Goal: Transaction & Acquisition: Purchase product/service

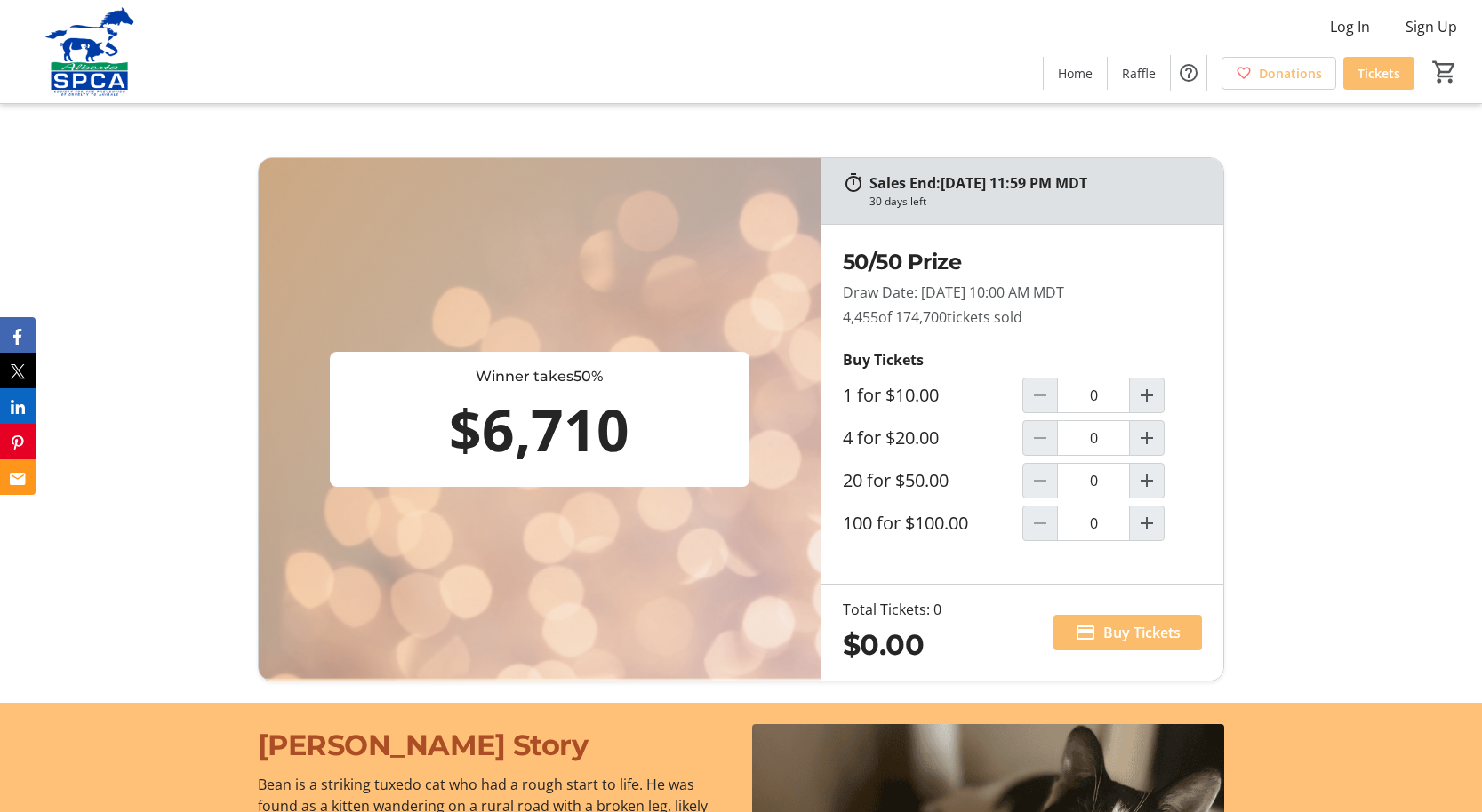
scroll to position [1060, 0]
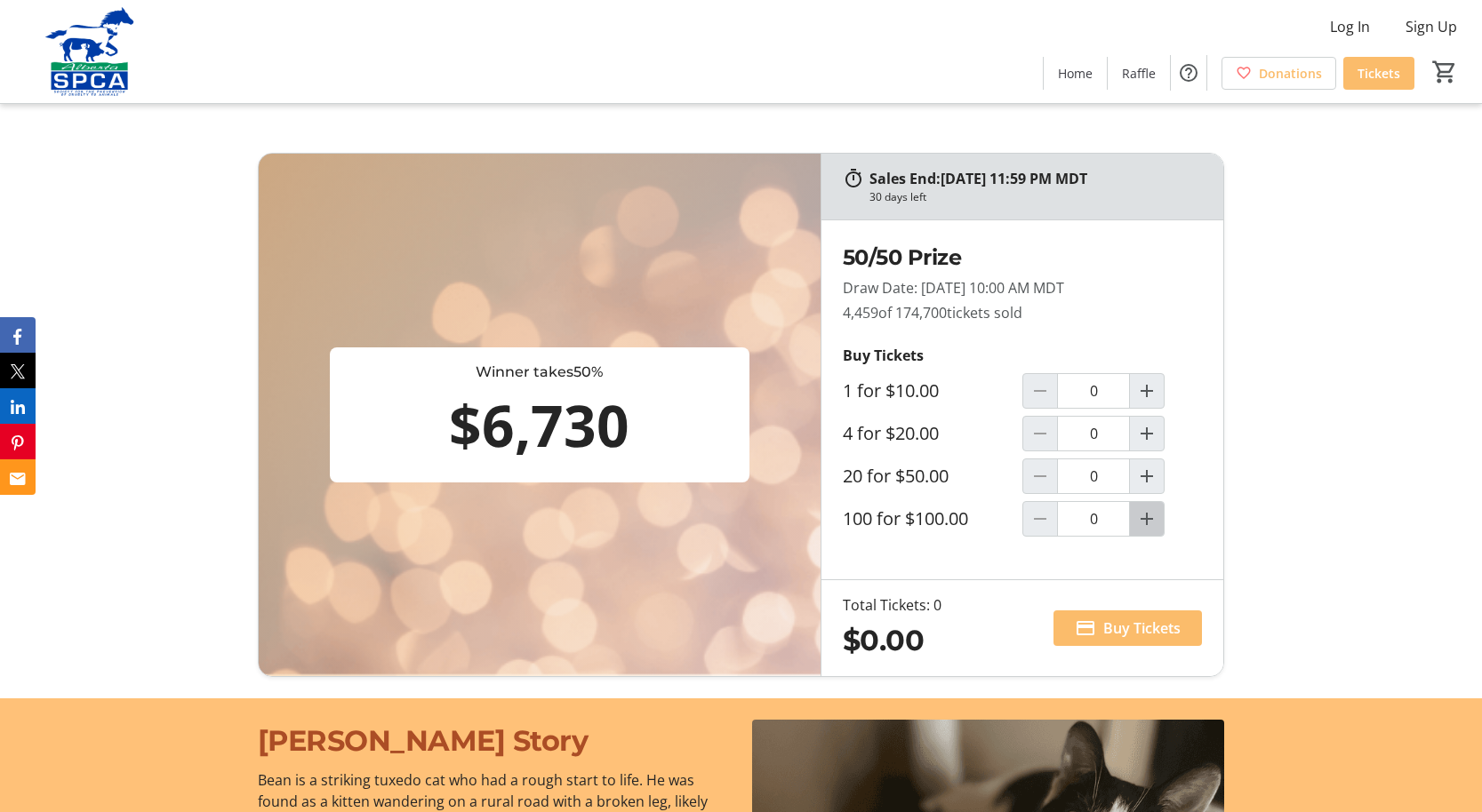
click at [1143, 508] on mat-icon "Increment by one" at bounding box center [1146, 518] width 21 height 21
type input "1"
click at [1124, 617] on span "Buy Tickets" at bounding box center [1142, 628] width 77 height 21
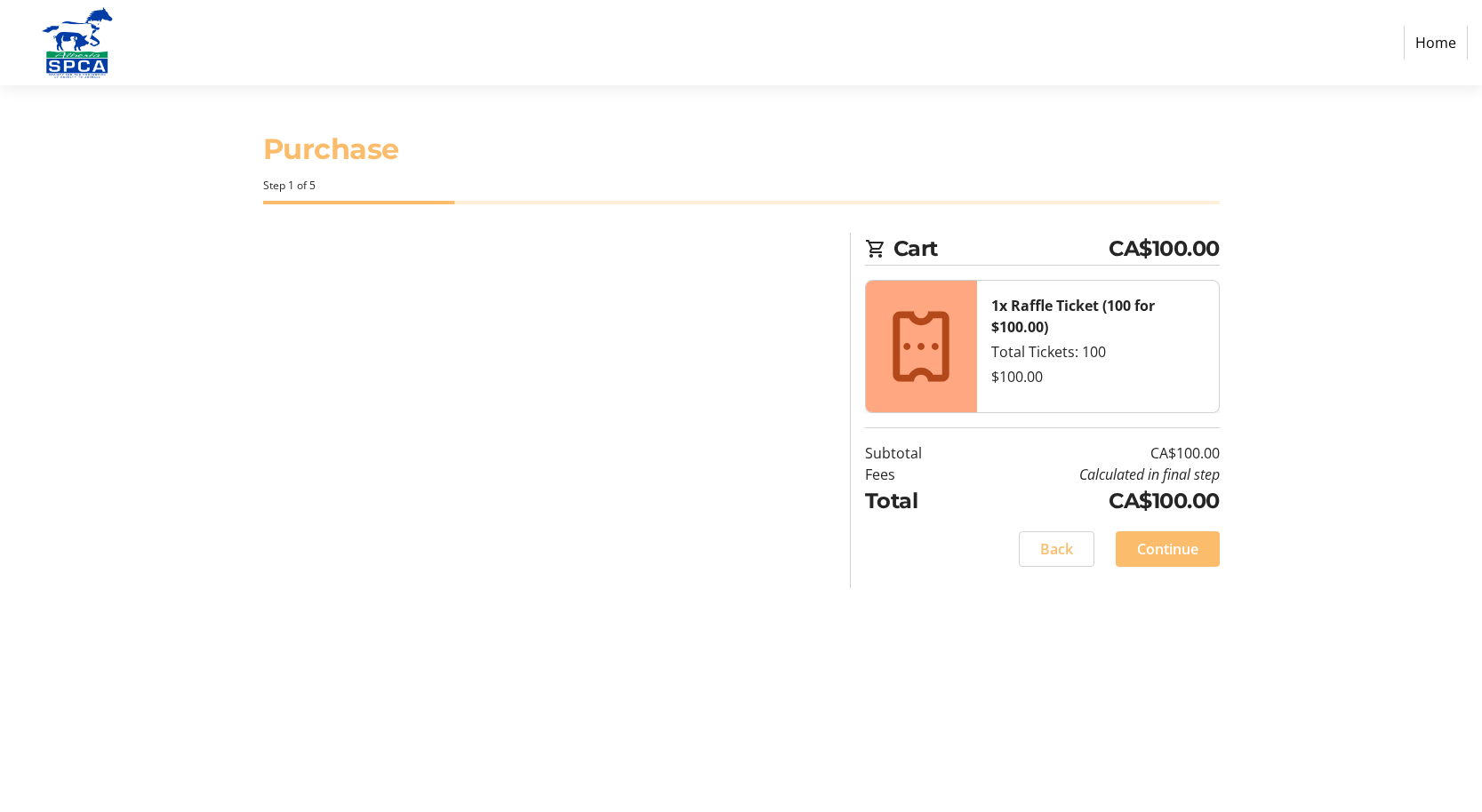
select select "CA"
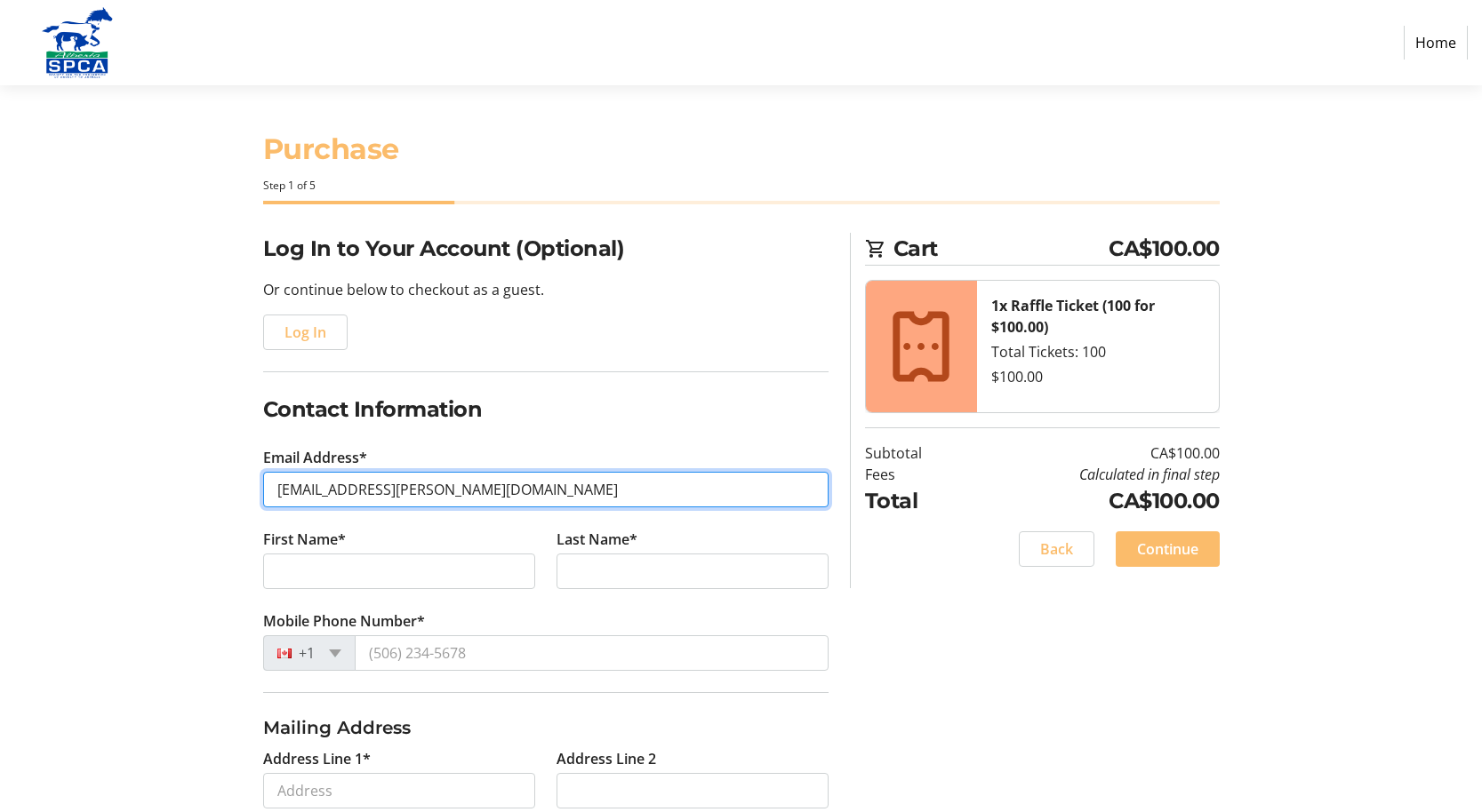
type input "[EMAIL_ADDRESS][PERSON_NAME][DOMAIN_NAME]"
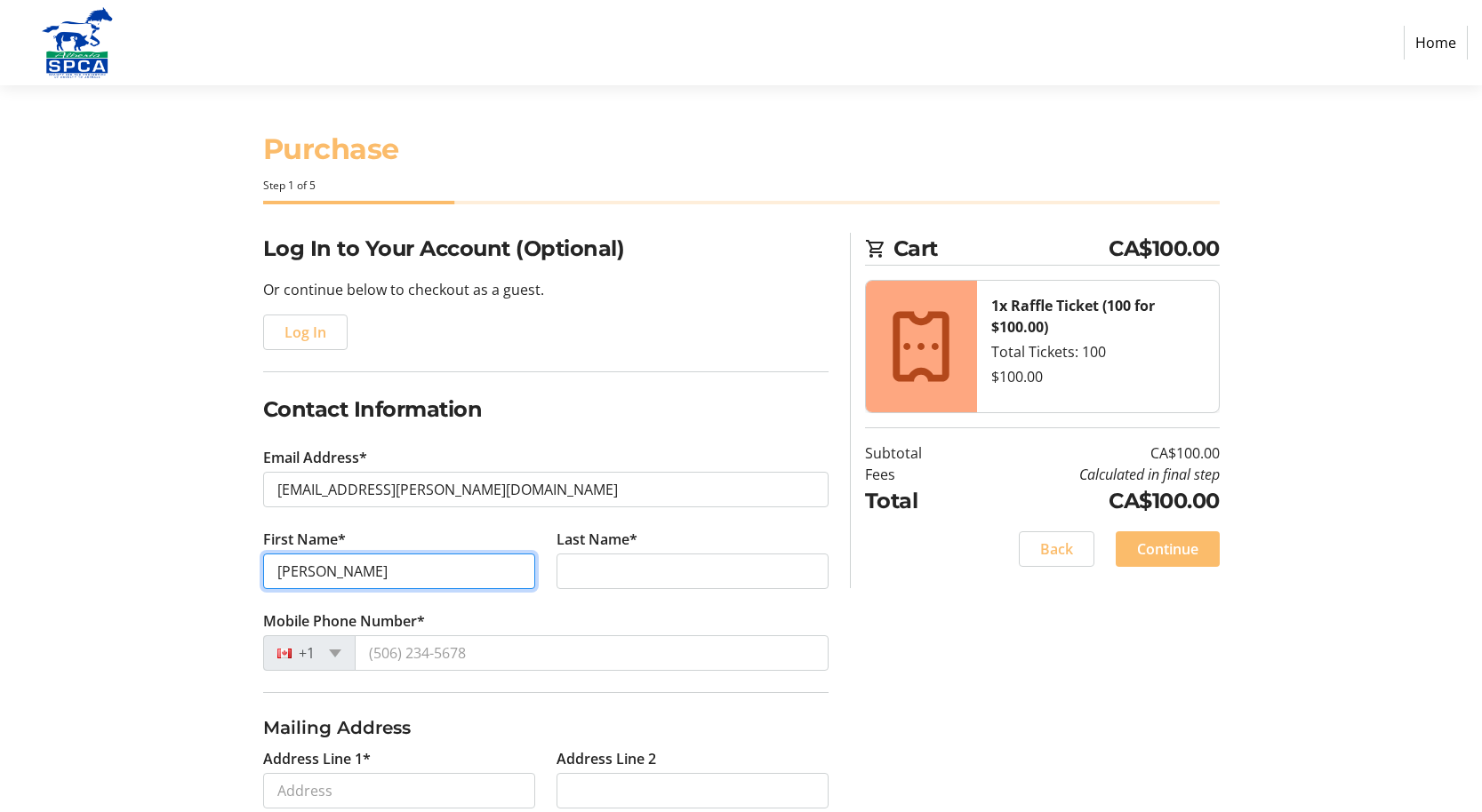
type input "[PERSON_NAME]"
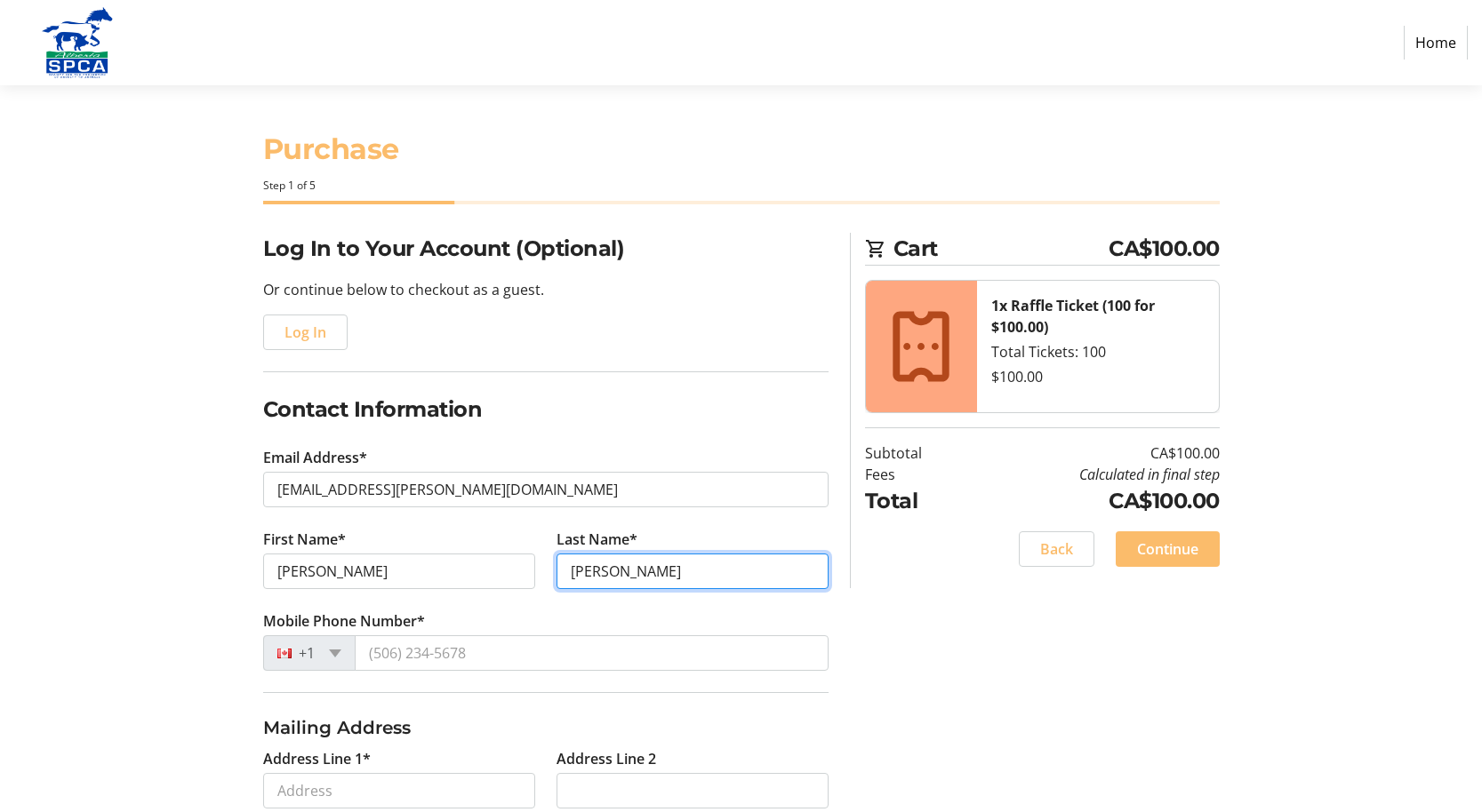
type input "[PERSON_NAME]"
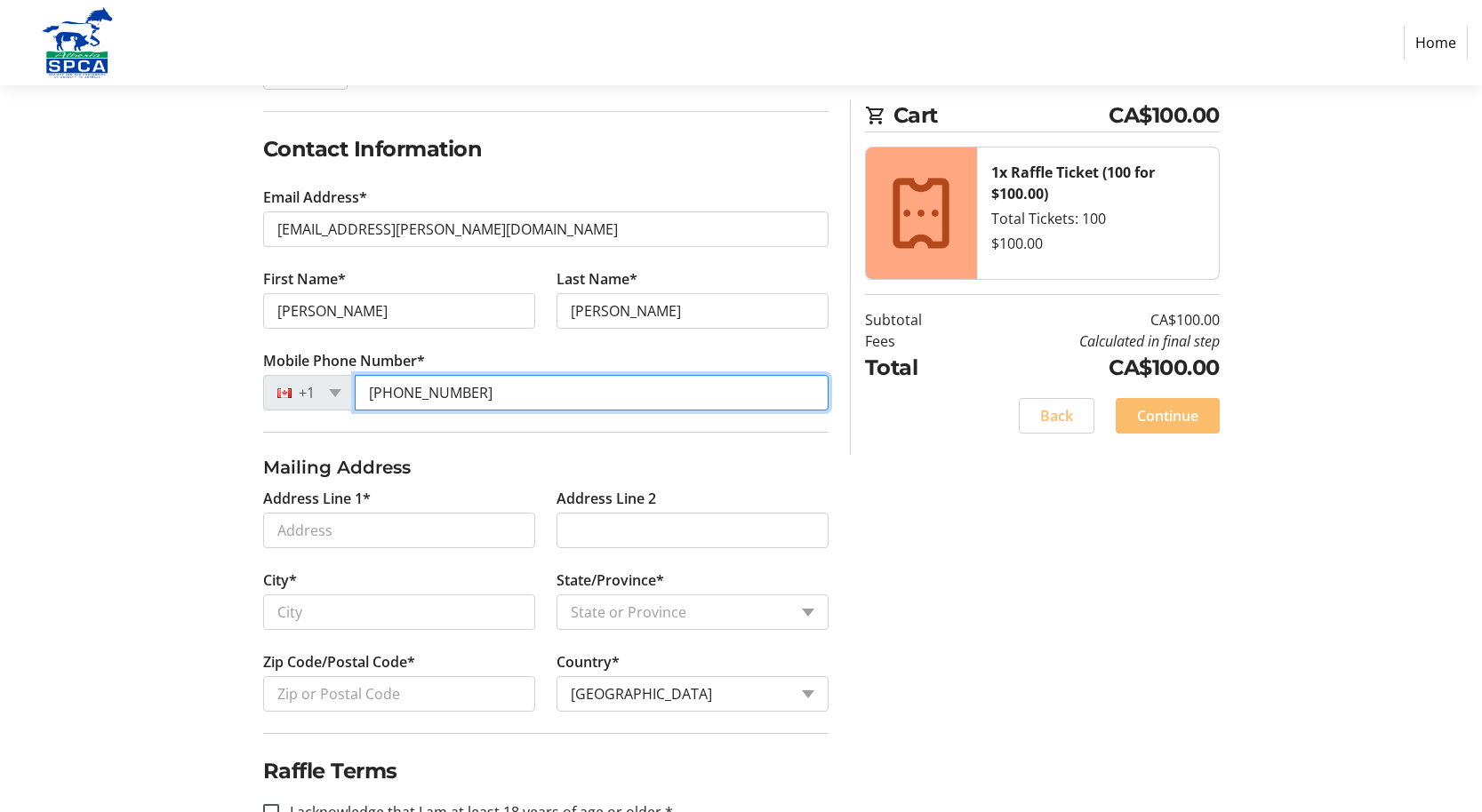
scroll to position [271, 0]
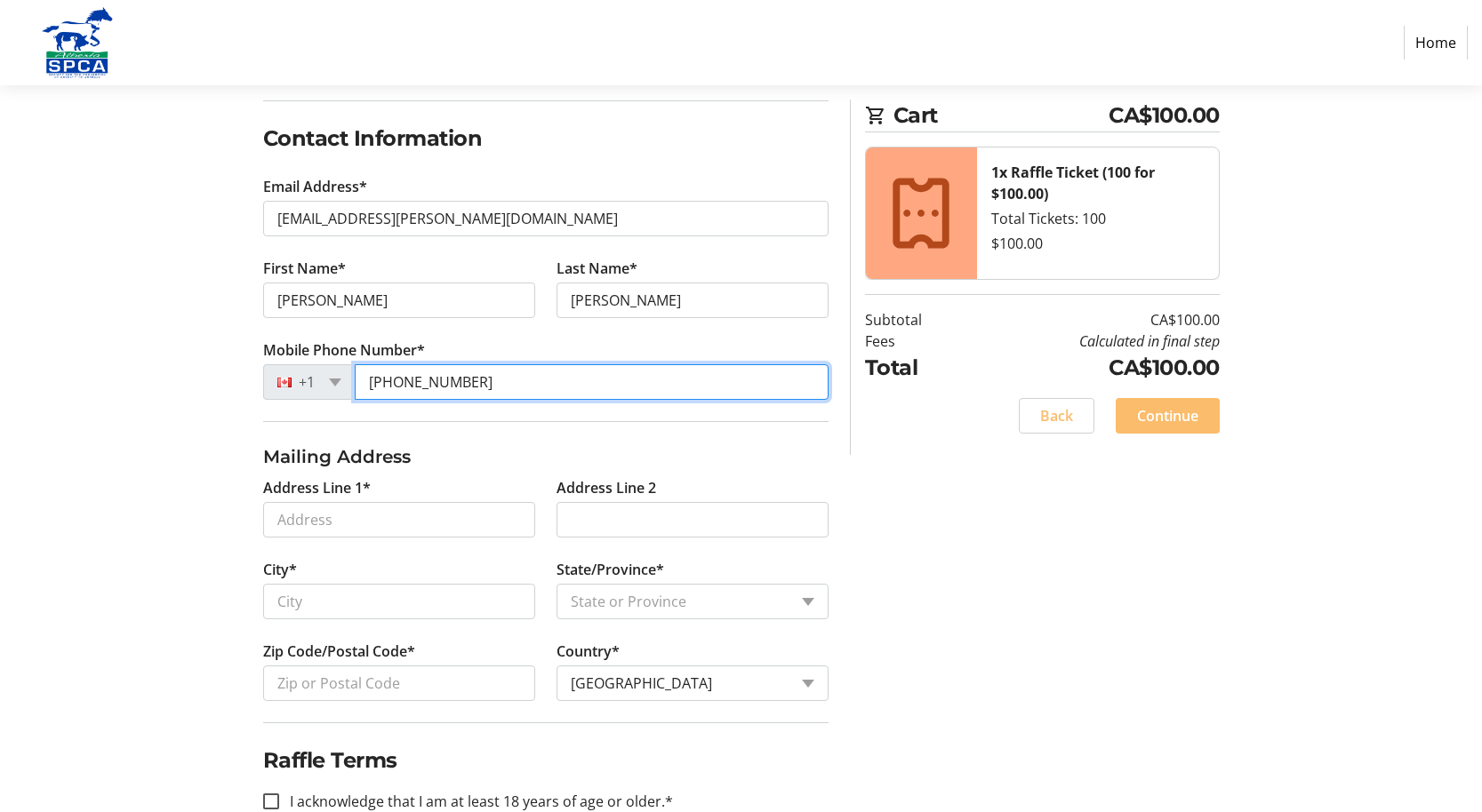
type input "[PHONE_NUMBER]"
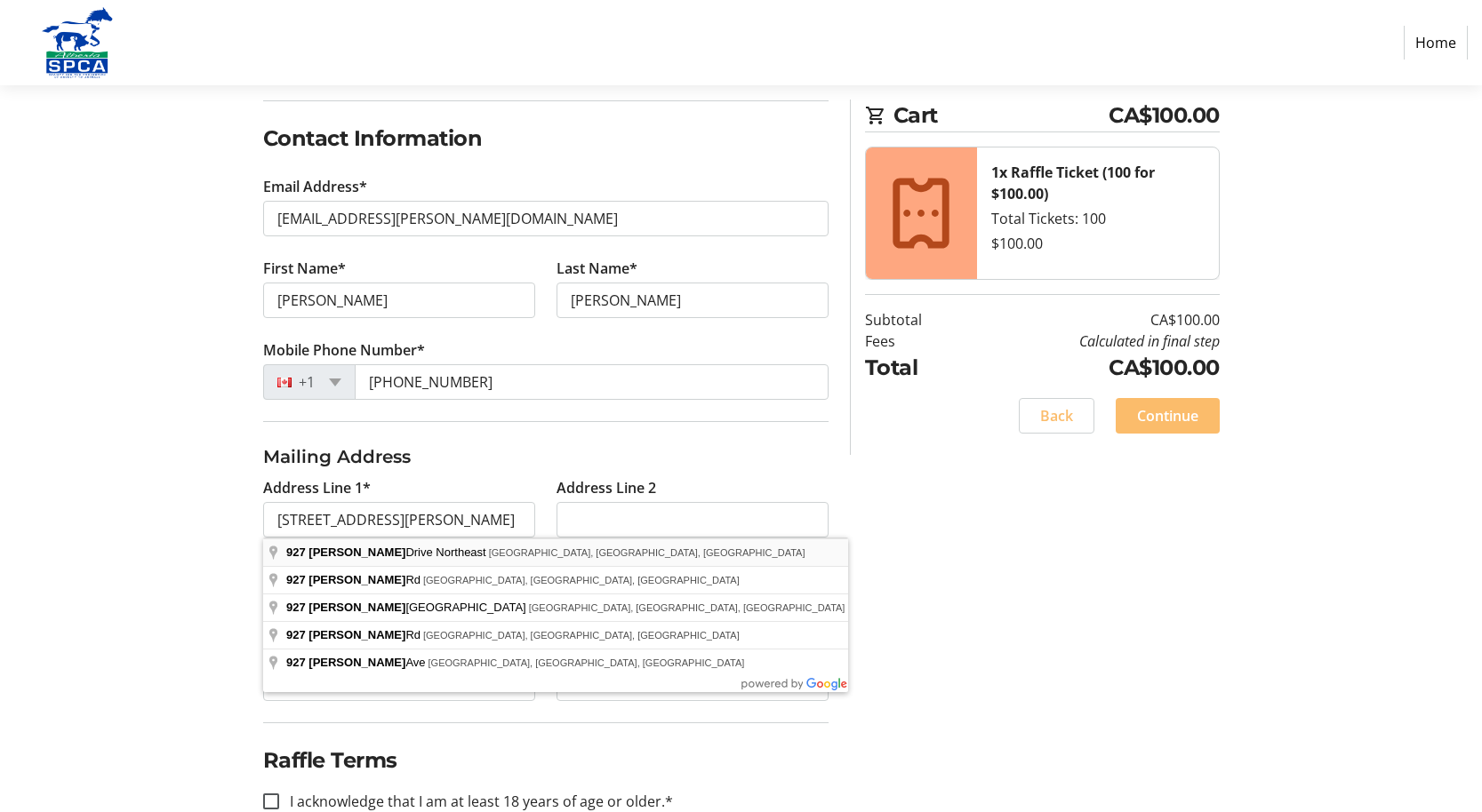
type input "[STREET_ADDRESS][PERSON_NAME]"
type input "[GEOGRAPHIC_DATA]"
select select "AB"
type input "T2E 6C3"
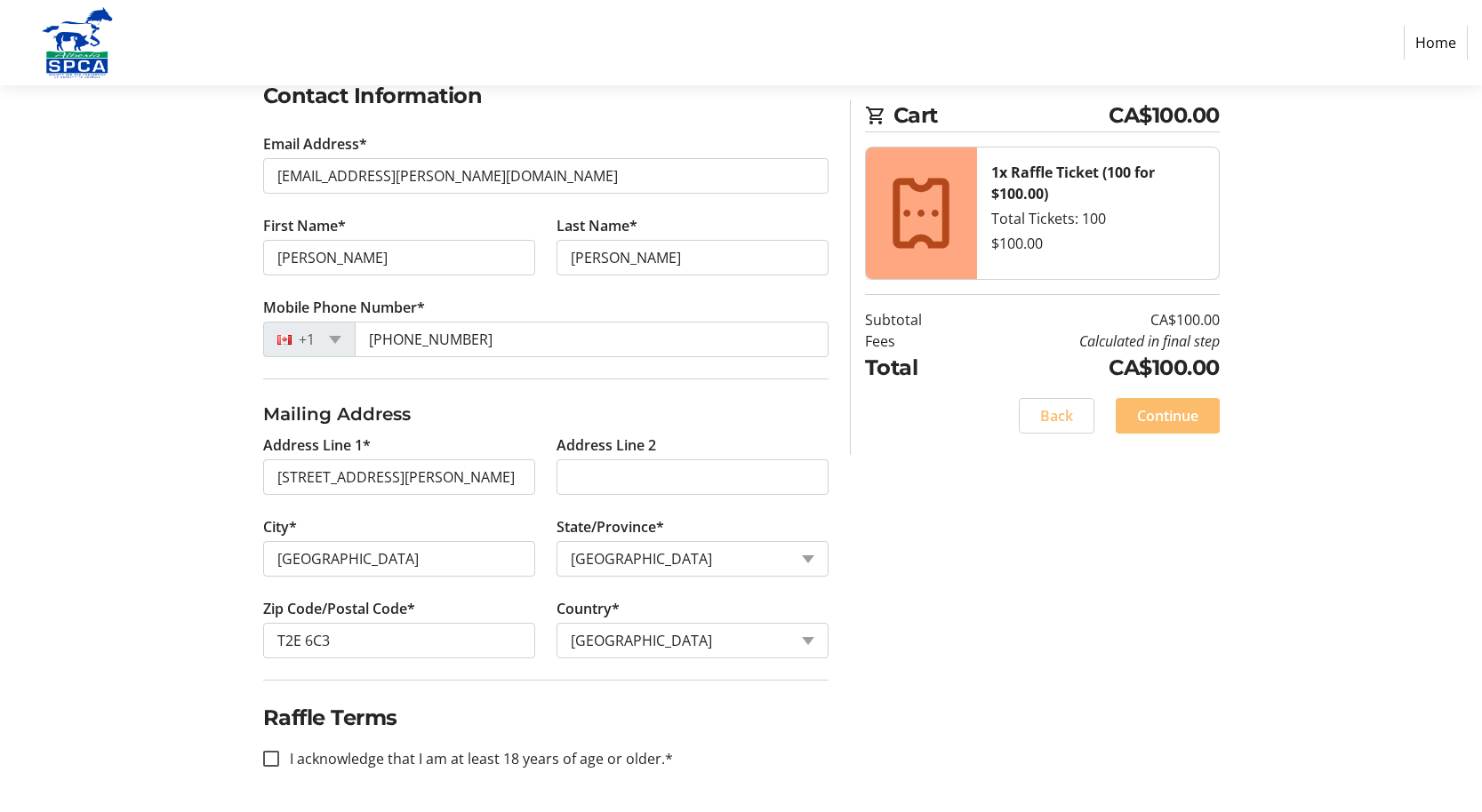
scroll to position [313, 0]
click at [275, 762] on input "I acknowledge that I am at least 18 years of age or older.*" at bounding box center [271, 758] width 16 height 16
checkbox input "true"
click at [1173, 411] on span "Continue" at bounding box center [1168, 415] width 61 height 21
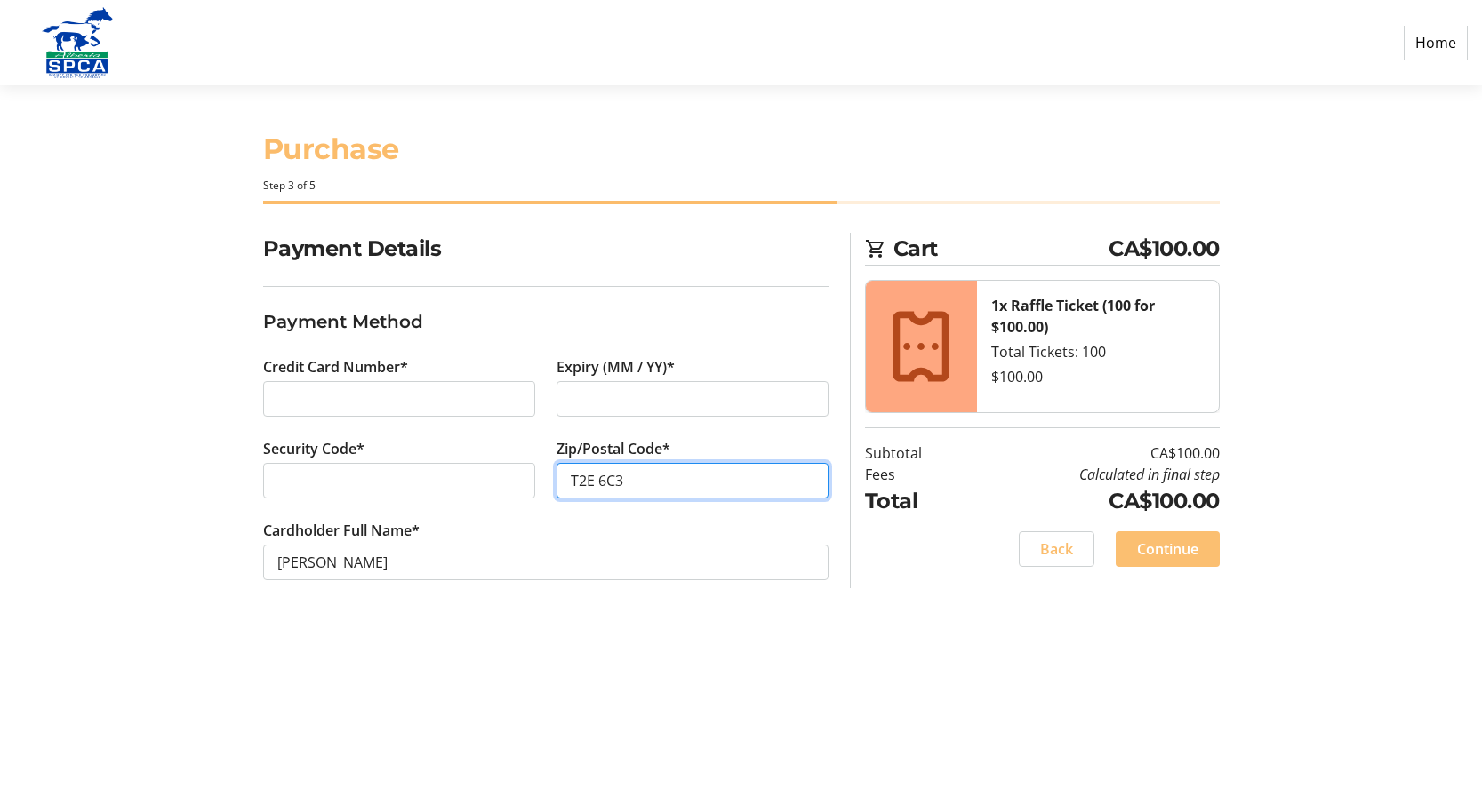
type input "T2E 6C3"
click at [1169, 548] on span "Continue" at bounding box center [1168, 549] width 61 height 21
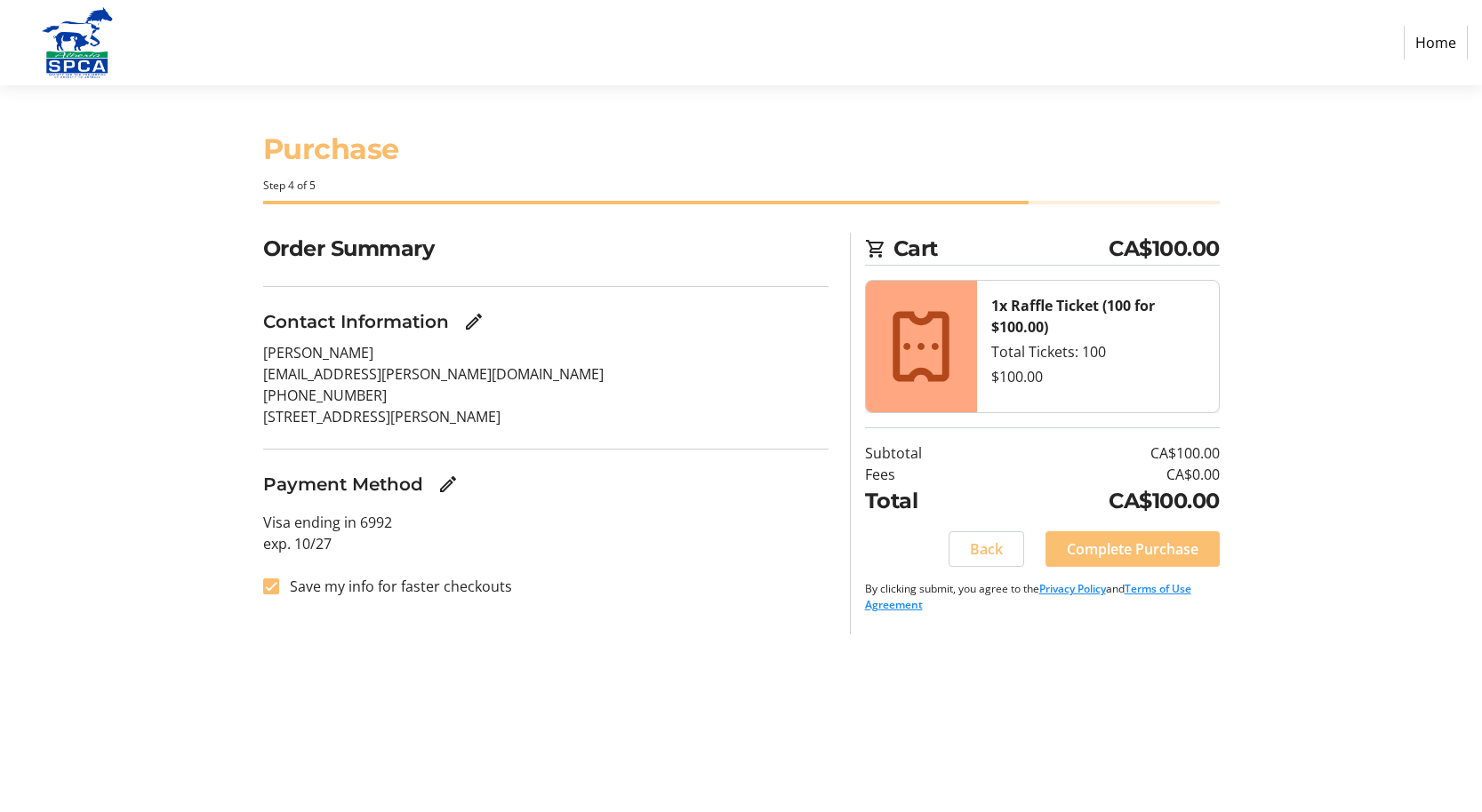
scroll to position [-1, 2]
click at [1141, 553] on span "Complete Purchase" at bounding box center [1133, 549] width 132 height 21
